Goal: Check status: Check status

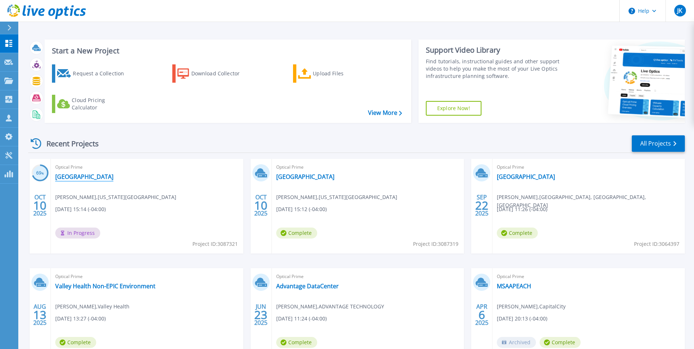
click at [83, 177] on link "[GEOGRAPHIC_DATA]" at bounding box center [84, 176] width 58 height 7
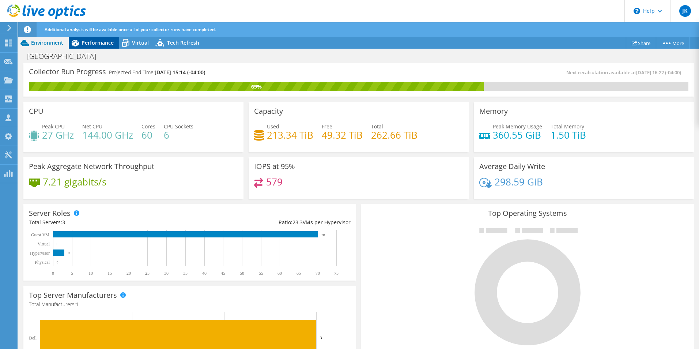
click at [100, 41] on span "Performance" at bounding box center [98, 42] width 32 height 7
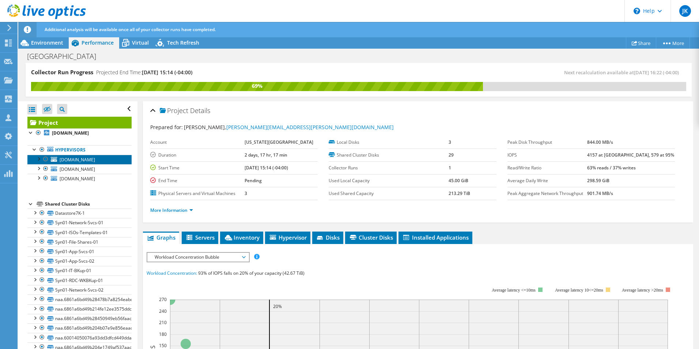
click at [66, 162] on span "[DOMAIN_NAME]" at bounding box center [77, 160] width 35 height 6
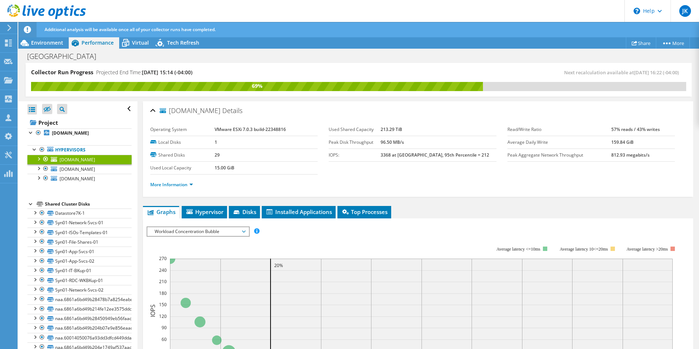
click at [38, 160] on div at bounding box center [38, 158] width 7 height 7
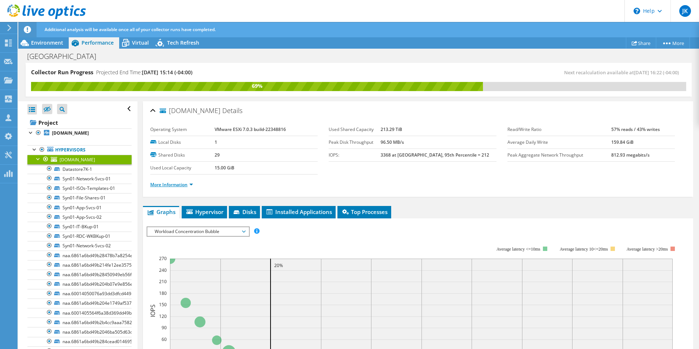
click at [182, 184] on link "More Information" at bounding box center [171, 184] width 43 height 6
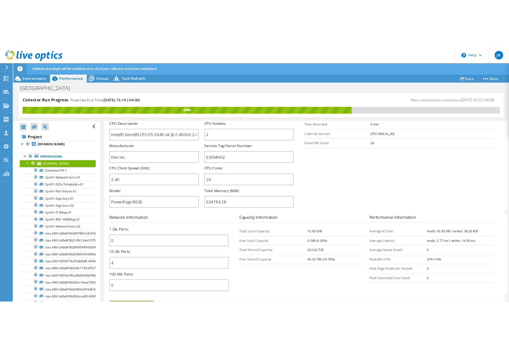
scroll to position [146, 0]
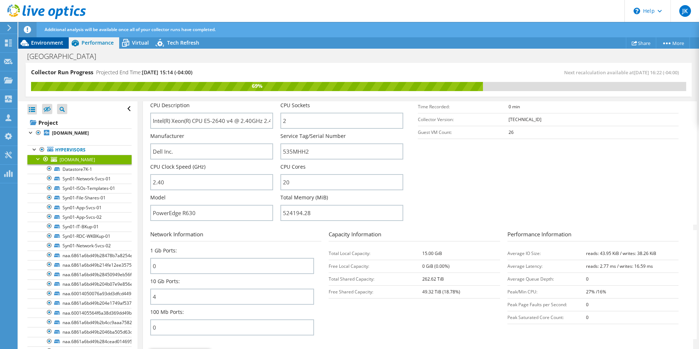
click at [40, 46] on span "Environment" at bounding box center [47, 42] width 32 height 7
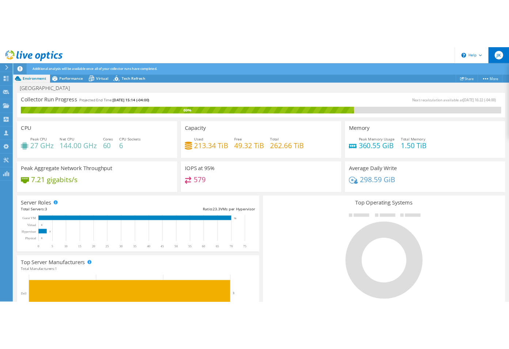
scroll to position [185, 0]
